Goal: Information Seeking & Learning: Learn about a topic

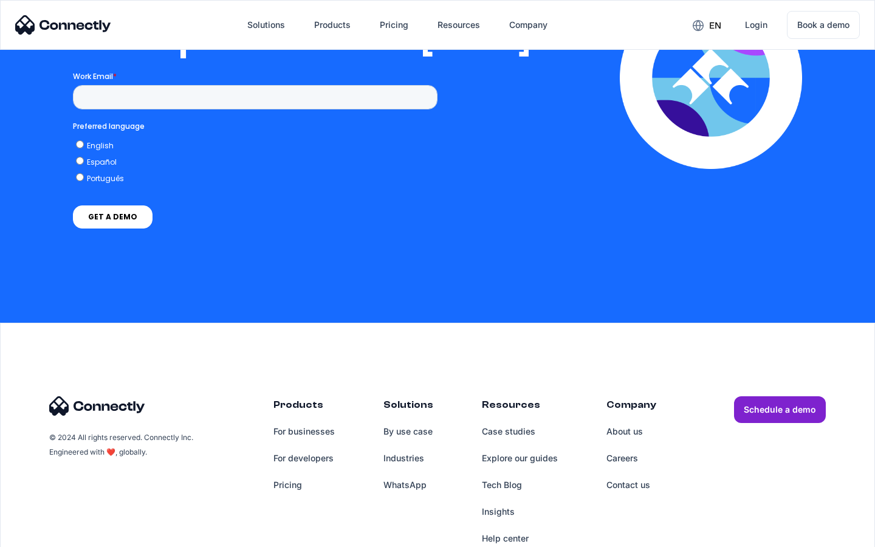
scroll to position [2481, 0]
